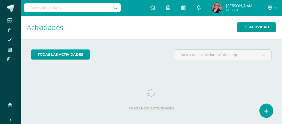
click at [199, 8] on icon at bounding box center [199, 7] width 4 height 5
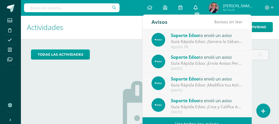
click at [201, 6] on link at bounding box center [195, 7] width 15 height 15
click at [260, 24] on span "Actividad" at bounding box center [256, 27] width 20 height 10
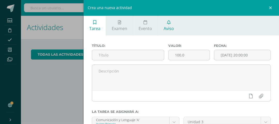
click at [168, 23] on icon at bounding box center [169, 22] width 4 height 4
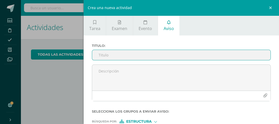
click at [116, 55] on input "Titulo :" at bounding box center [181, 55] width 178 height 10
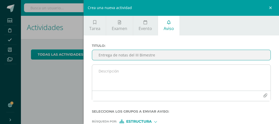
type input "Entrega de notas del III Bimestre"
click at [109, 70] on textarea at bounding box center [181, 78] width 178 height 26
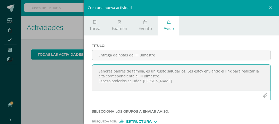
paste textarea "https://calendly.com/victoriai/entrega-de-bimestre"
click at [141, 81] on textarea "Señores padres de familia, es un gusto saludarlos. Les estoy enviando el link p…" at bounding box center [181, 78] width 178 height 26
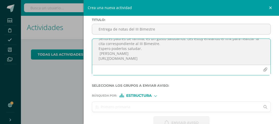
scroll to position [39, 0]
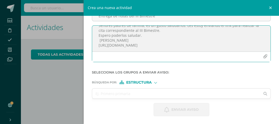
type textarea "Señores padres de familia, es un gusto saludarlos. Les estoy enviando el link p…"
click at [155, 81] on div at bounding box center [155, 82] width 3 height 3
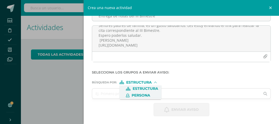
click at [149, 94] on span "Persona" at bounding box center [141, 95] width 19 height 3
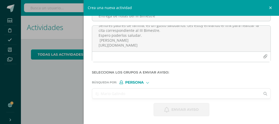
click at [143, 94] on input "text" at bounding box center [176, 93] width 168 height 10
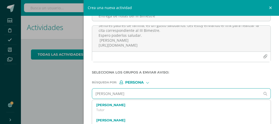
type input "flor de maria"
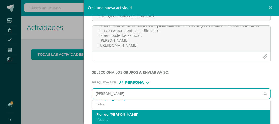
scroll to position [0, 0]
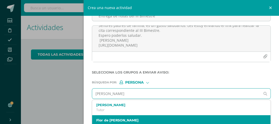
click at [130, 118] on label "Flor de Maria De Leon" at bounding box center [177, 120] width 163 height 4
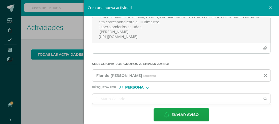
scroll to position [53, 0]
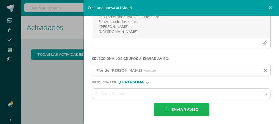
click at [182, 108] on span "Enviar aviso" at bounding box center [184, 109] width 27 height 13
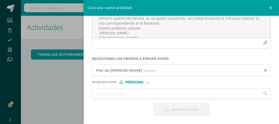
scroll to position [39, 0]
